Goal: Task Accomplishment & Management: Manage account settings

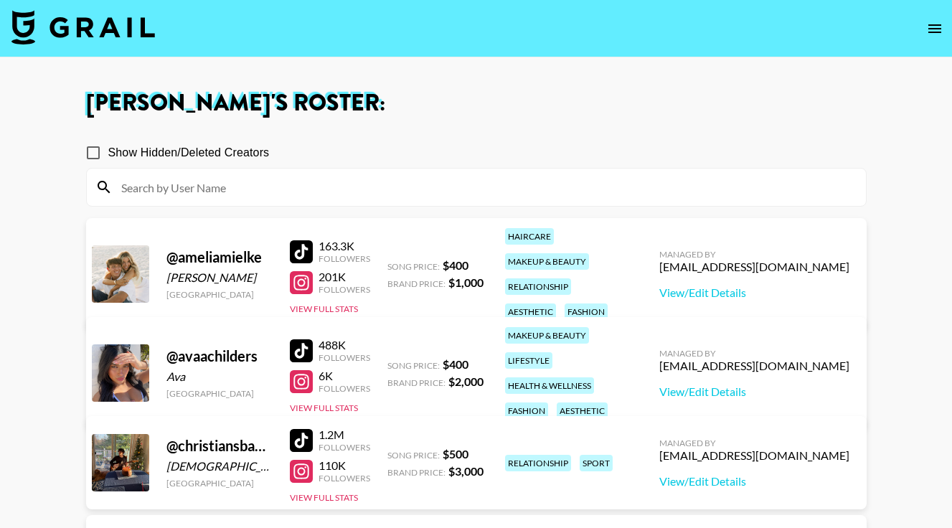
click at [93, 18] on img at bounding box center [82, 27] width 143 height 34
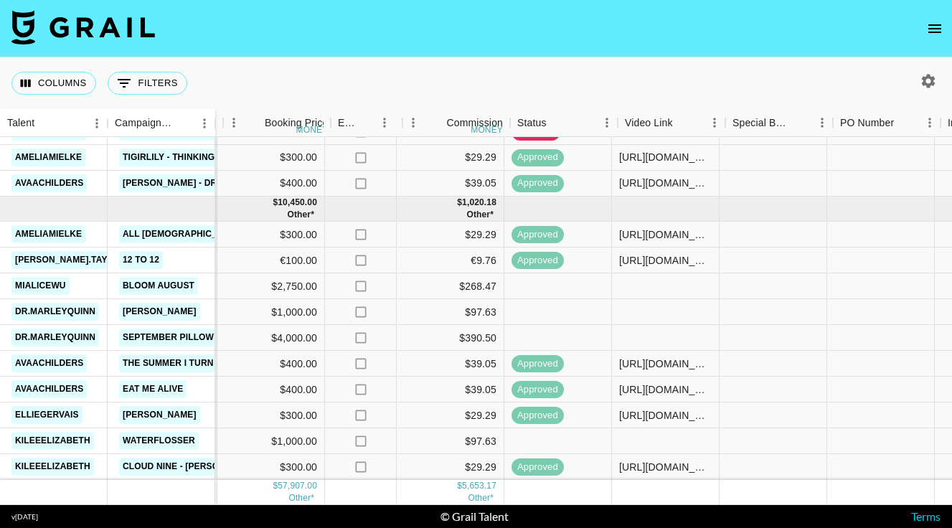
scroll to position [1139, 749]
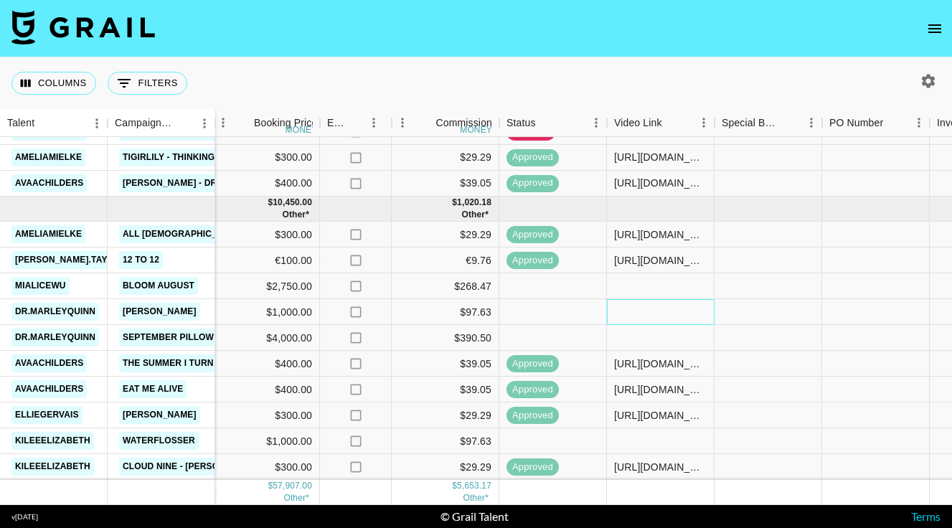
click at [636, 305] on div at bounding box center [661, 312] width 108 height 26
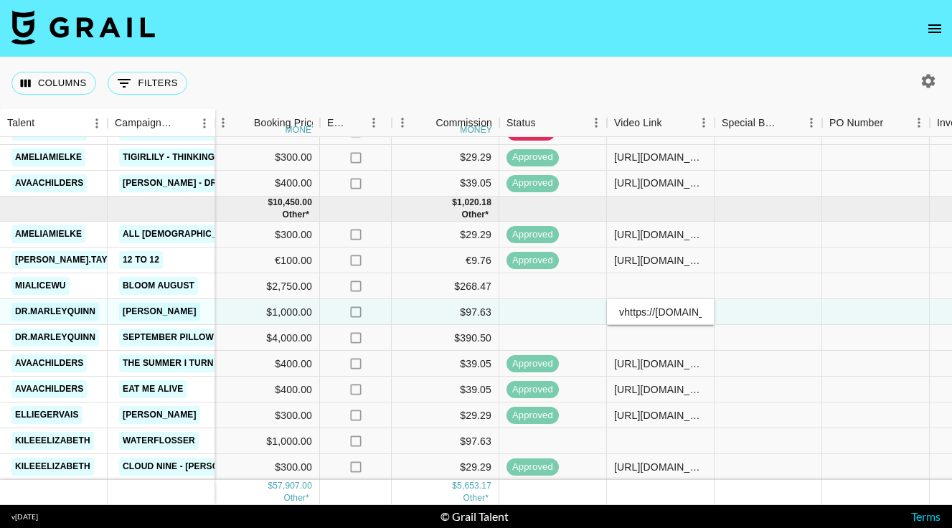
scroll to position [0, 391]
type input "[URL][DOMAIN_NAME]"
click at [745, 316] on div at bounding box center [769, 312] width 108 height 26
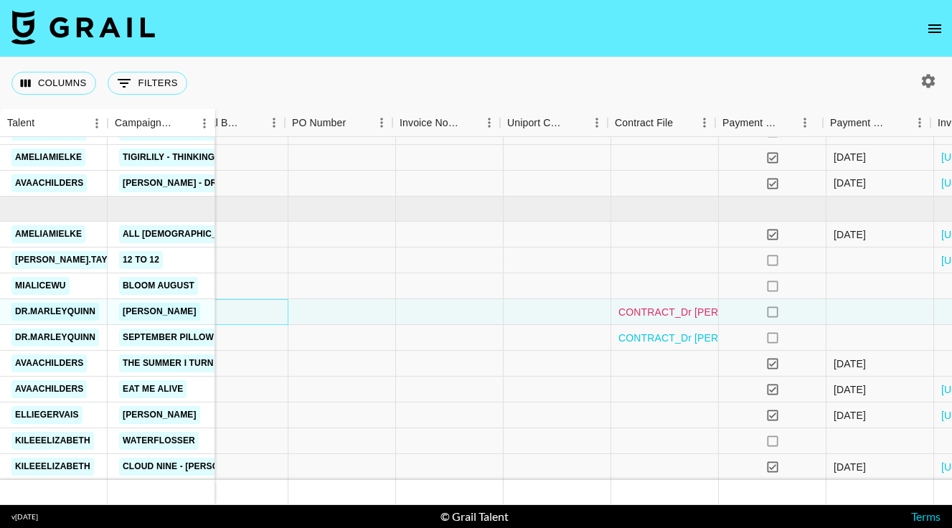
scroll to position [1139, 1286]
click at [662, 313] on link "CONTRACT_Dr Marley Stubblefield • Coop (August - September 2025).pdf" at bounding box center [806, 312] width 382 height 14
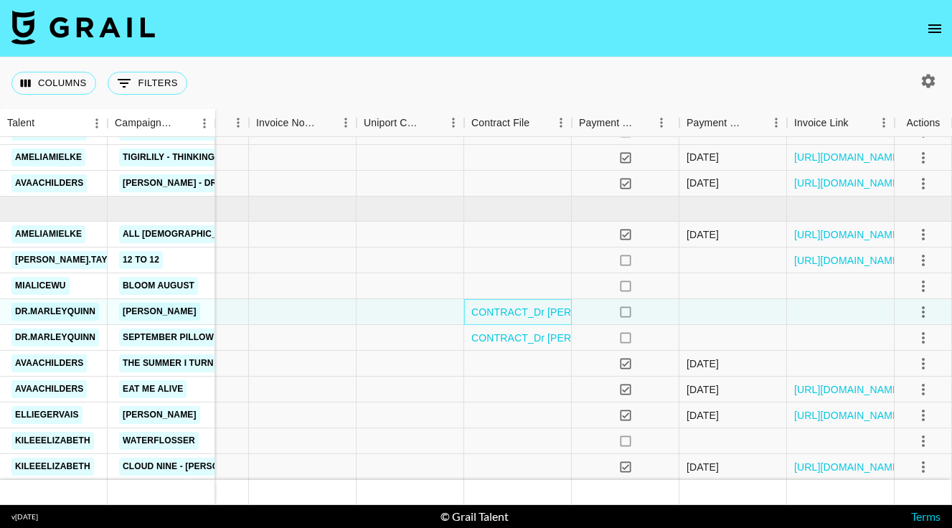
scroll to position [1139, 1430]
click at [920, 311] on icon "select merge strategy" at bounding box center [923, 311] width 17 height 17
click at [900, 447] on div "Approve" at bounding box center [892, 446] width 44 height 17
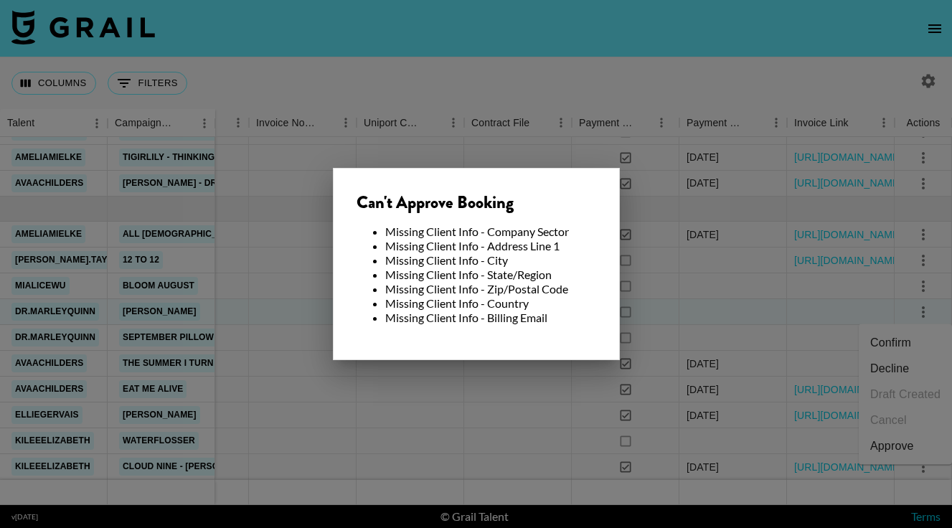
click at [763, 303] on div at bounding box center [476, 264] width 952 height 528
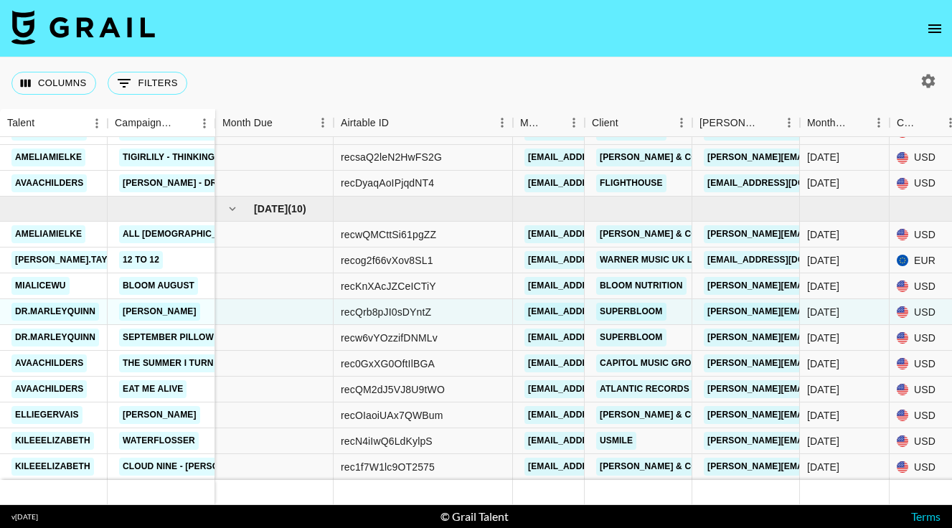
scroll to position [1139, -11]
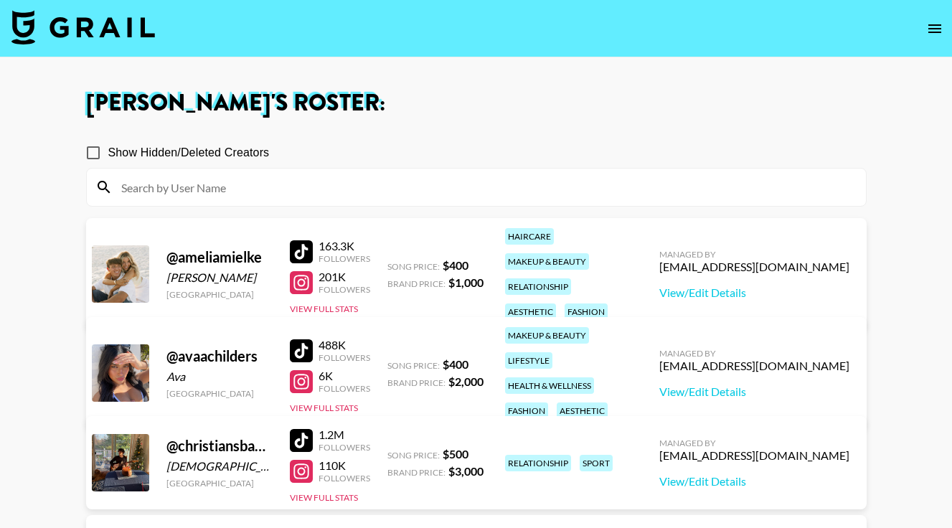
click at [81, 19] on img at bounding box center [82, 27] width 143 height 34
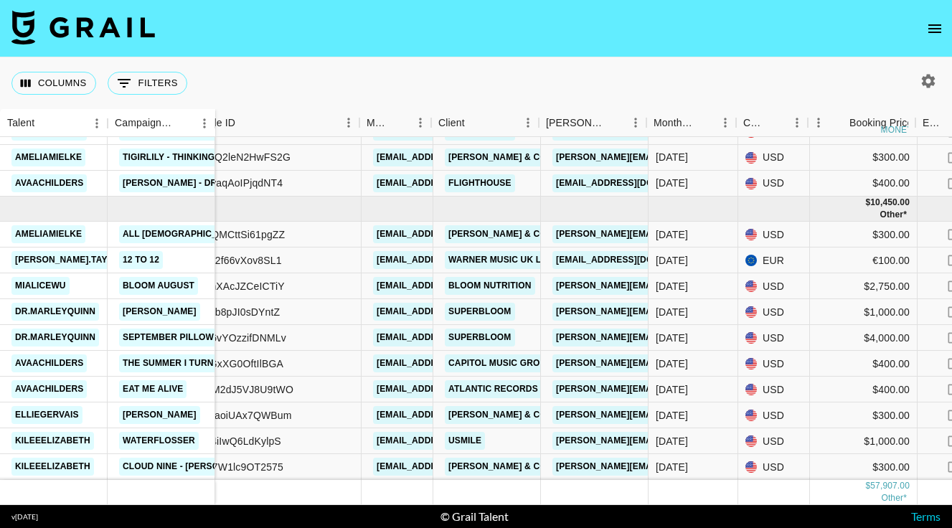
scroll to position [1139, 149]
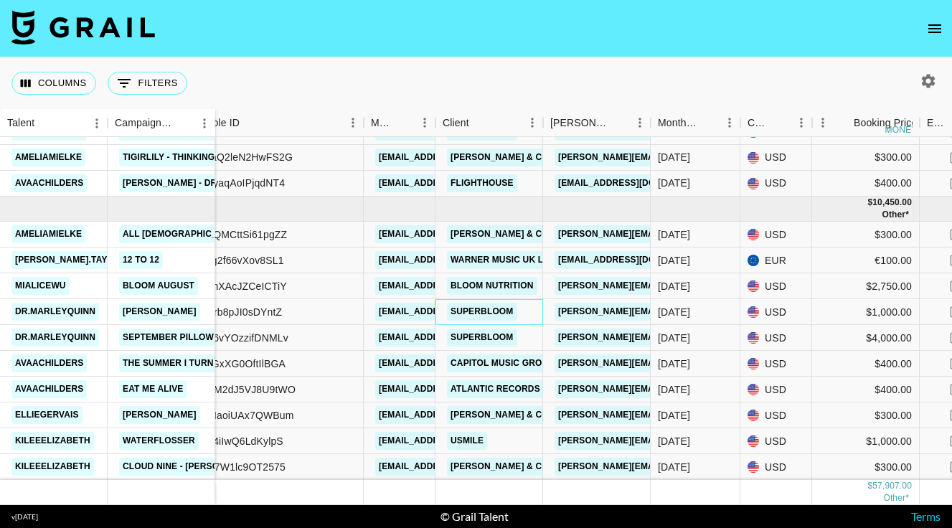
click at [502, 308] on link "Superbloom" at bounding box center [482, 312] width 70 height 18
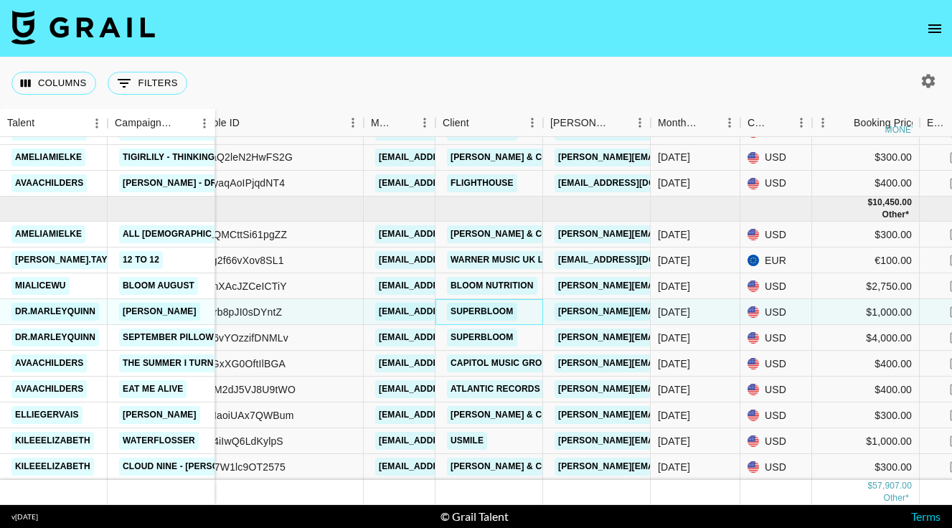
click at [487, 317] on link "Superbloom" at bounding box center [482, 312] width 70 height 18
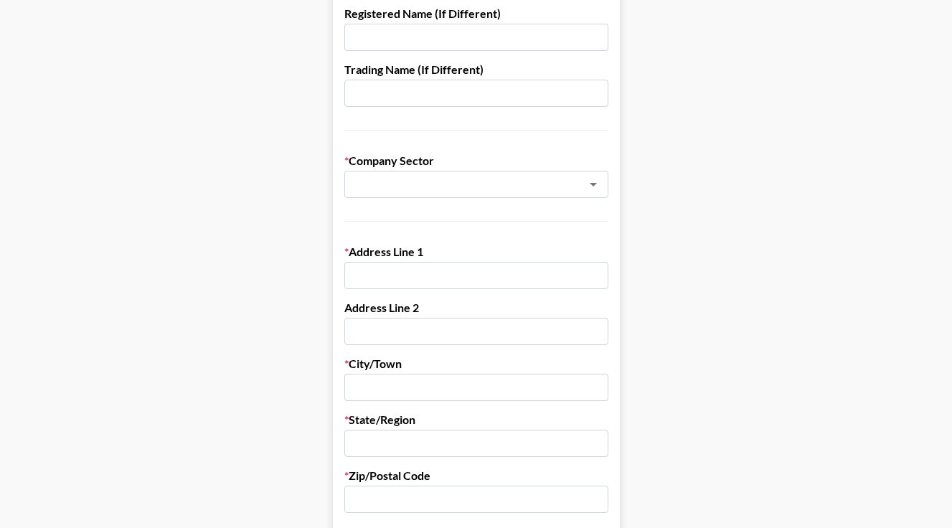
scroll to position [230, 0]
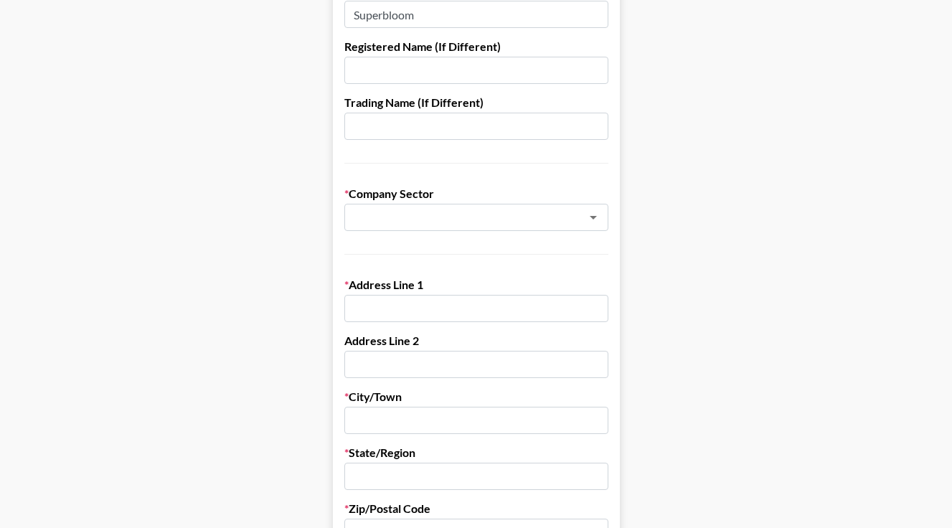
scroll to position [204, 0]
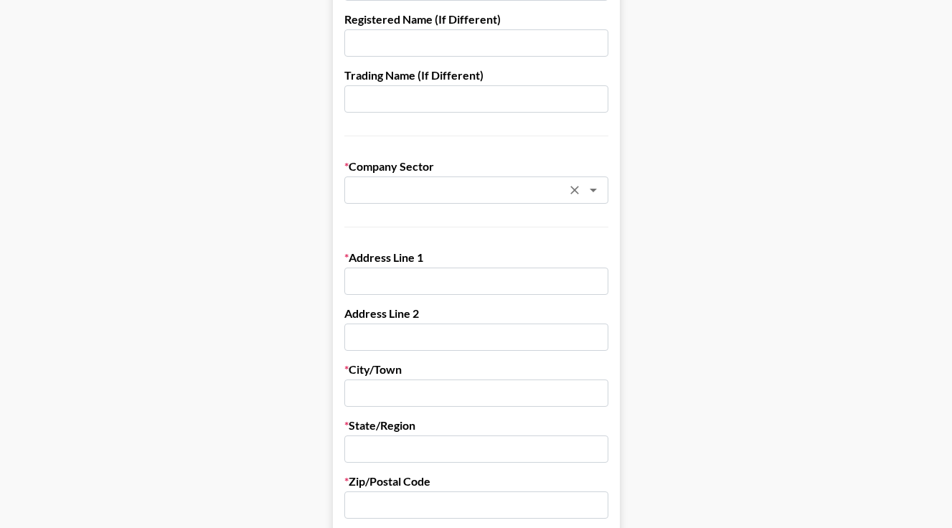
click at [590, 189] on icon "Open" at bounding box center [593, 191] width 7 height 4
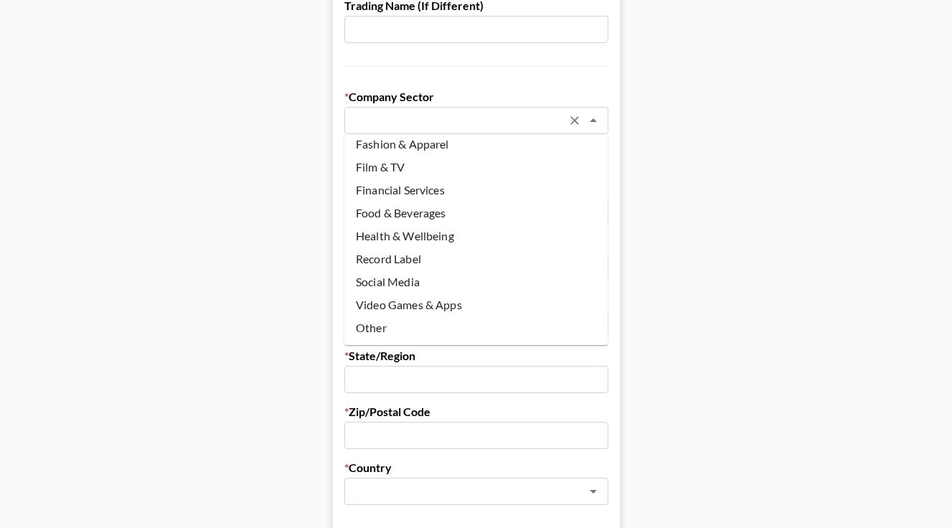
scroll to position [279, 0]
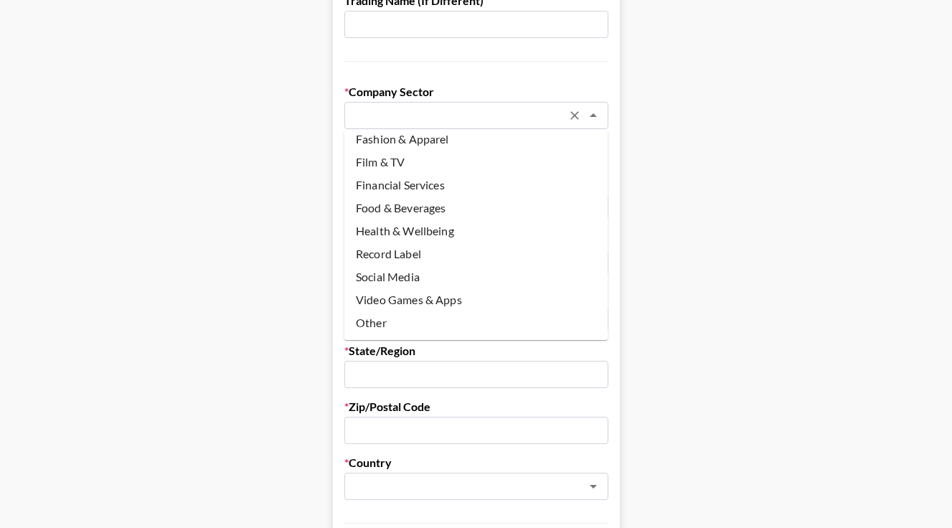
click at [445, 232] on li "Health & Wellbeing" at bounding box center [476, 231] width 264 height 23
type input "Health & Wellbeing"
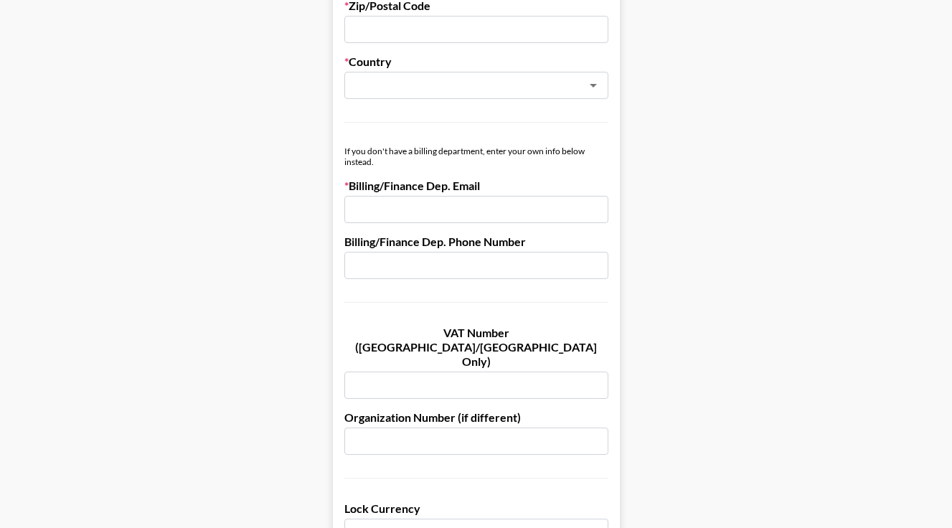
scroll to position [671, 0]
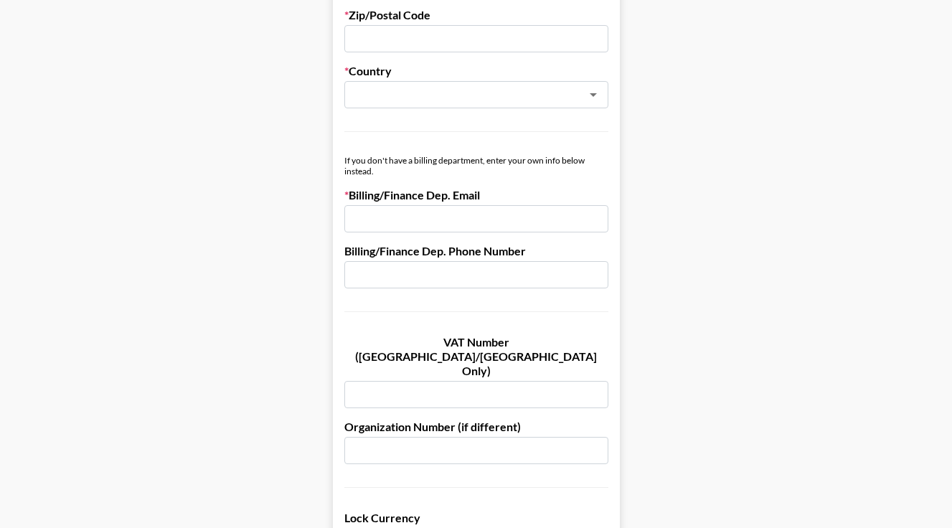
paste input "[URL][DOMAIN_NAME]"
type input "[URL][DOMAIN_NAME]"
drag, startPoint x: 578, startPoint y: 220, endPoint x: 244, endPoint y: 218, distance: 333.6
click at [244, 218] on main "Send New Client Form to Client Copy Link to Client Form Company Name Superbloom…" at bounding box center [475, 149] width 929 height 1478
paste input "[PERSON_NAME][EMAIL_ADDRESS][DOMAIN_NAME]"
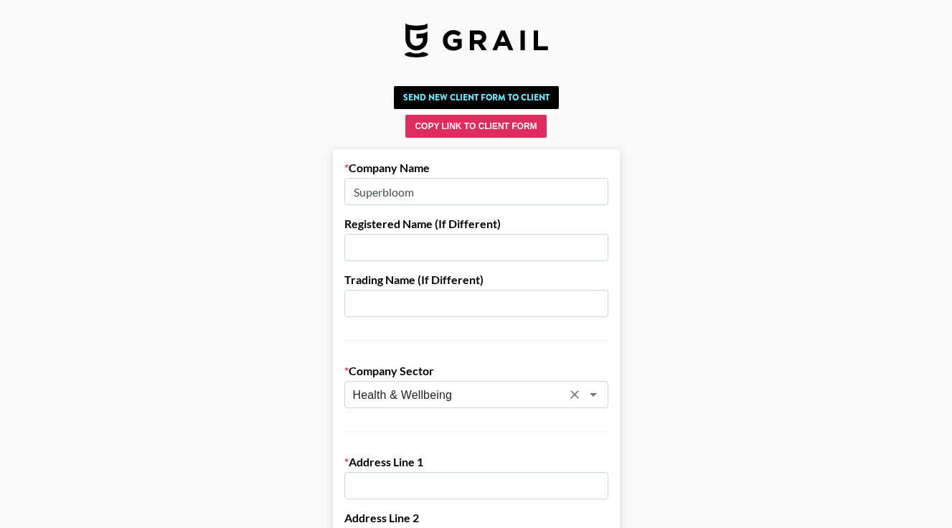
scroll to position [0, 0]
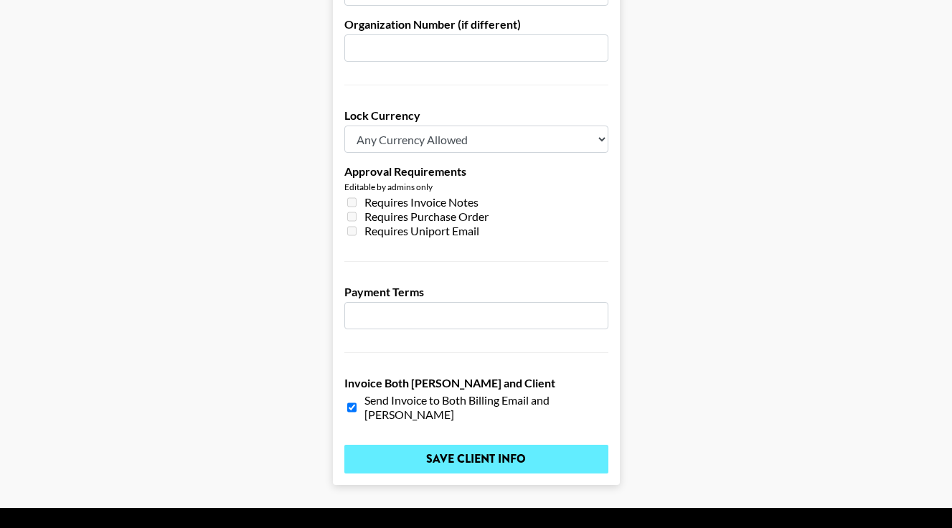
type input "[PERSON_NAME][EMAIL_ADDRESS][DOMAIN_NAME]"
click at [447, 445] on input "Save Client Info" at bounding box center [476, 459] width 264 height 29
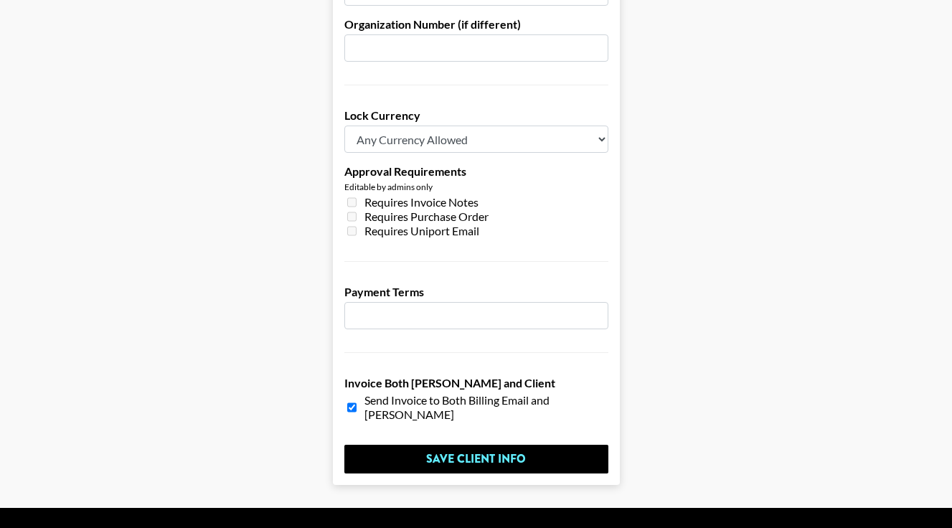
scroll to position [222, 0]
